Goal: Transaction & Acquisition: Purchase product/service

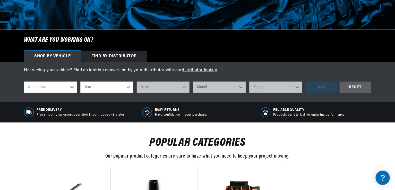
click at [72, 84] on select "Automotive Agricultural Industrial Marine Motorcycle" at bounding box center [50, 87] width 53 height 11
click at [24, 82] on select "Automotive Agricultural Industrial Marine Motorcycle" at bounding box center [50, 87] width 53 height 11
click at [126, 86] on select "Year [DATE] 2021 2020 2019 2018 2017 2016 2015 2014 2013 2012 2011 2010 2009 20…" at bounding box center [106, 87] width 53 height 11
select select "2016"
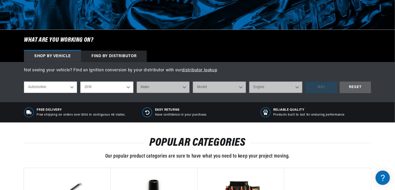
click at [80, 82] on select "Year [DATE] 2021 2020 2019 2018 2017 2016 2015 2014 2013 2012 2011 2010 2009 20…" at bounding box center [106, 87] width 53 height 11
select select "2016"
click at [183, 86] on select "Make Cadillac Chevrolet Chrysler Dodge Ford GMC INFINITI Jeep Nissan Ram [GEOGR…" at bounding box center [163, 87] width 53 height 11
select select "Ford"
click at [137, 82] on select "Make Cadillac Chevrolet Chrysler Dodge Ford GMC INFINITI Jeep Nissan Ram [GEOGR…" at bounding box center [163, 87] width 53 height 11
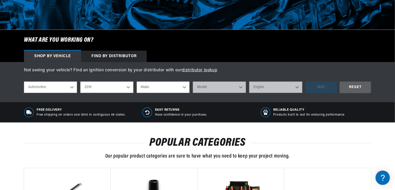
select select "Ford"
click at [241, 86] on select "Model Edge F-150 Fiesta Focus Fusion Mustang" at bounding box center [219, 87] width 53 height 11
select select "F-150"
click at [193, 82] on select "Model Edge F-150 Fiesta Focus Fusion Mustang" at bounding box center [219, 87] width 53 height 11
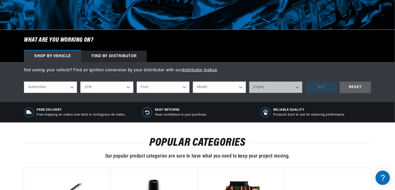
select select "F-150"
click at [297, 86] on select "Engine 2.7L 3.5L 5.0L" at bounding box center [275, 87] width 53 height 11
select select "5.0L"
click at [249, 82] on select "Engine 2.7L 3.5L 5.0L" at bounding box center [275, 87] width 53 height 11
select select "5.0L"
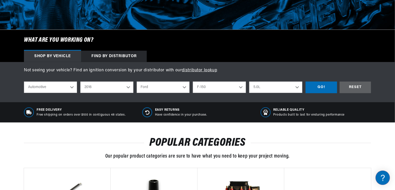
scroll to position [0, 192]
click at [324, 84] on div "GO!" at bounding box center [321, 88] width 31 height 12
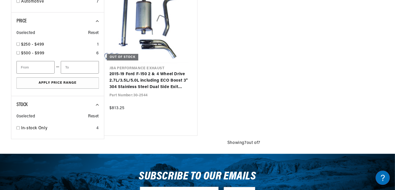
scroll to position [549, 0]
